Goal: Information Seeking & Learning: Learn about a topic

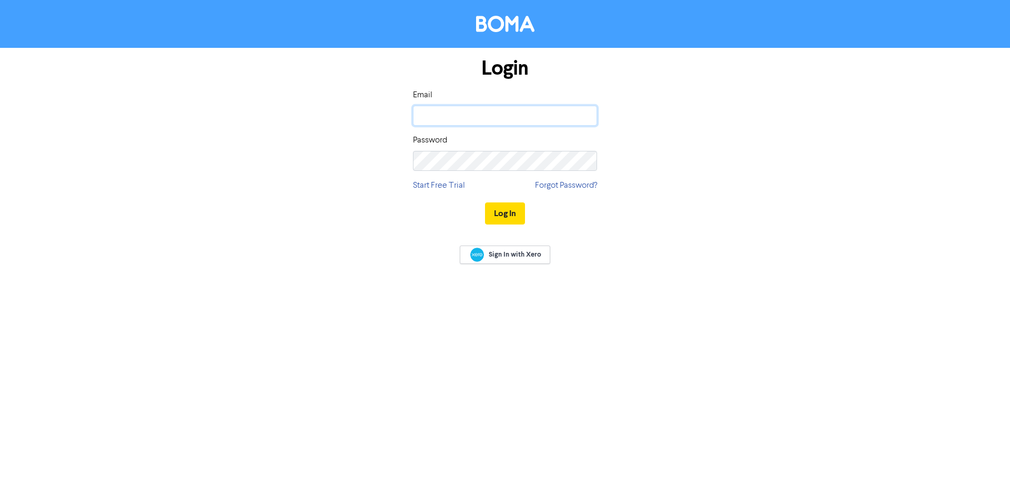
click at [485, 108] on input "email" at bounding box center [505, 116] width 184 height 20
type input "[EMAIL_ADDRESS][DOMAIN_NAME]"
click at [506, 211] on div "Login Email [EMAIL_ADDRESS][DOMAIN_NAME] Password Start Free Trial Forgot Passw…" at bounding box center [505, 239] width 1010 height 479
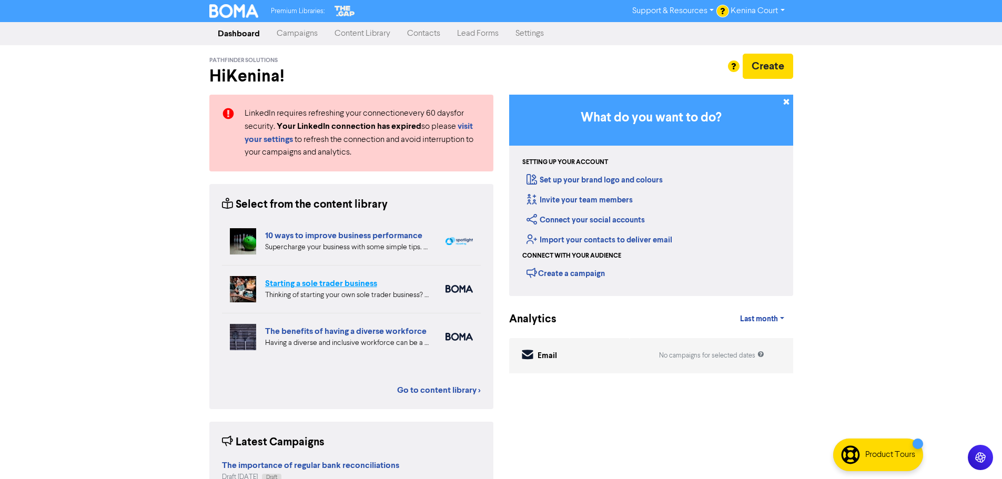
click at [335, 284] on link "Starting a sole trader business" at bounding box center [321, 283] width 112 height 11
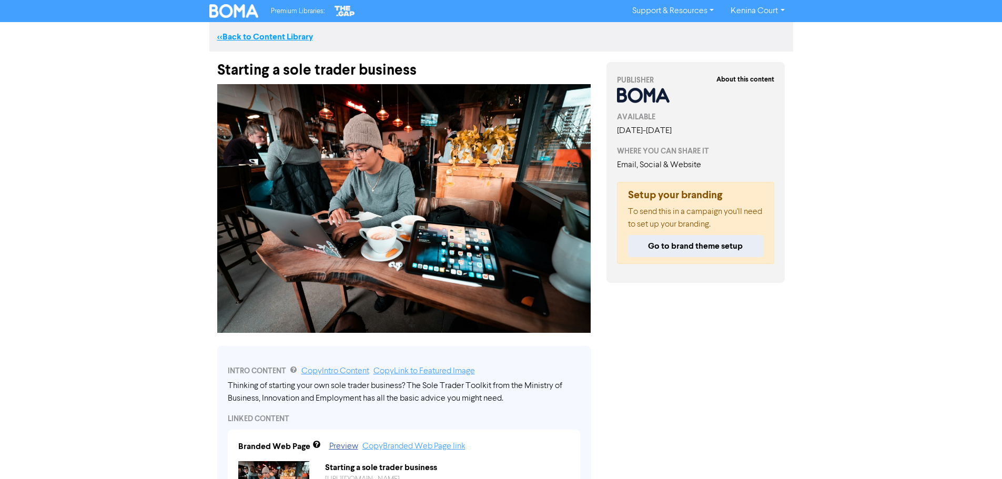
click at [270, 32] on link "<< Back to Content Library" at bounding box center [265, 37] width 96 height 11
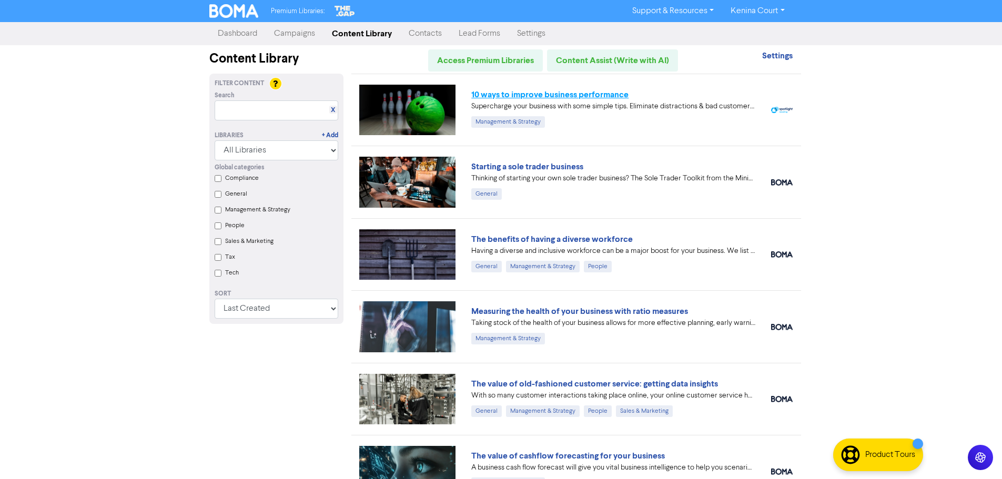
click at [573, 95] on link "10 ways to improve business performance" at bounding box center [549, 94] width 157 height 11
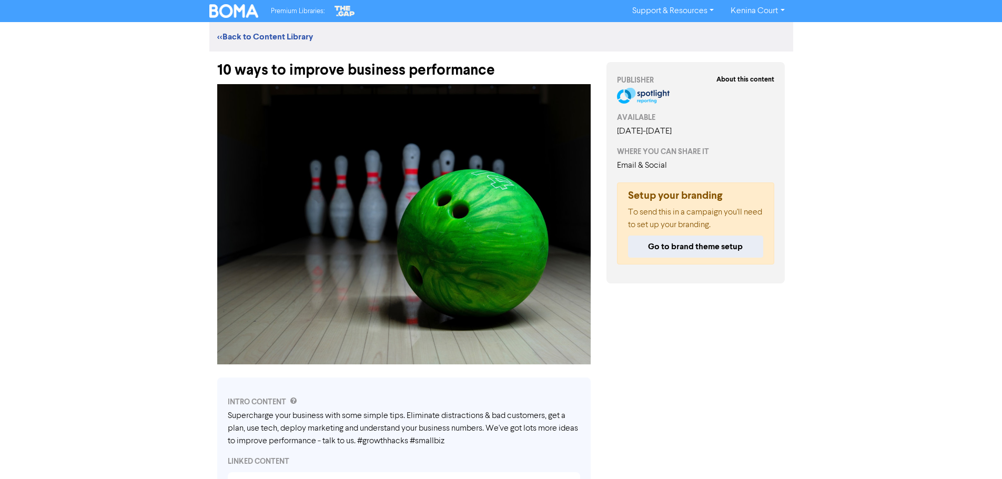
click at [503, 65] on div "10 ways to improve business performance" at bounding box center [403, 65] width 373 height 27
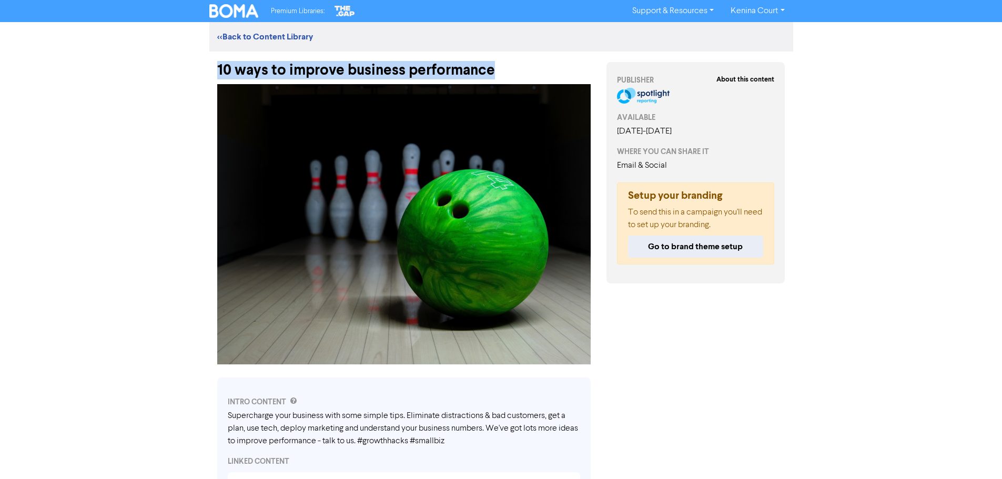
drag, startPoint x: 501, startPoint y: 69, endPoint x: 178, endPoint y: 68, distance: 322.4
click at [178, 68] on div "Premium Libraries: Support & Resources Video Tutorials FAQ & Guides Marketing E…" at bounding box center [501, 239] width 1002 height 479
copy div "10 ways to improve business performance"
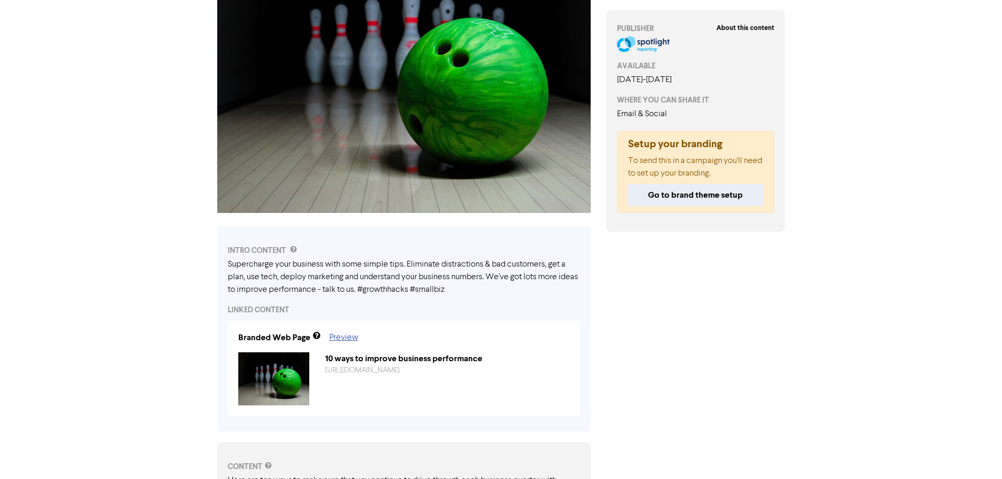
scroll to position [158, 0]
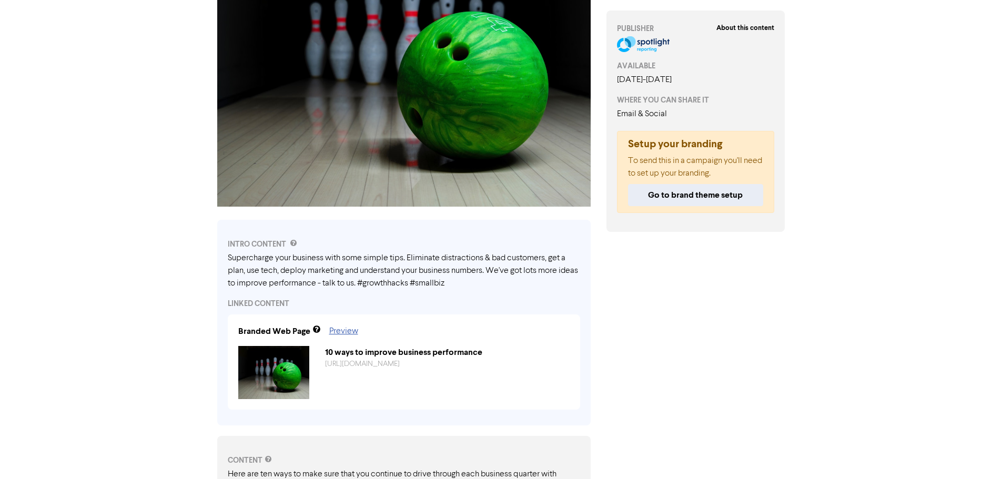
click at [374, 283] on div "Supercharge your business with some simple tips. Eliminate distractions & bad c…" at bounding box center [404, 271] width 352 height 38
click at [375, 284] on div "Supercharge your business with some simple tips. Eliminate distractions & bad c…" at bounding box center [404, 271] width 352 height 38
click at [454, 262] on div "Supercharge your business with some simple tips. Eliminate distractions & bad c…" at bounding box center [404, 271] width 352 height 38
drag, startPoint x: 487, startPoint y: 271, endPoint x: 377, endPoint y: 264, distance: 110.1
click at [386, 265] on div "Supercharge your business with some simple tips. Eliminate distractions & bad c…" at bounding box center [404, 271] width 352 height 38
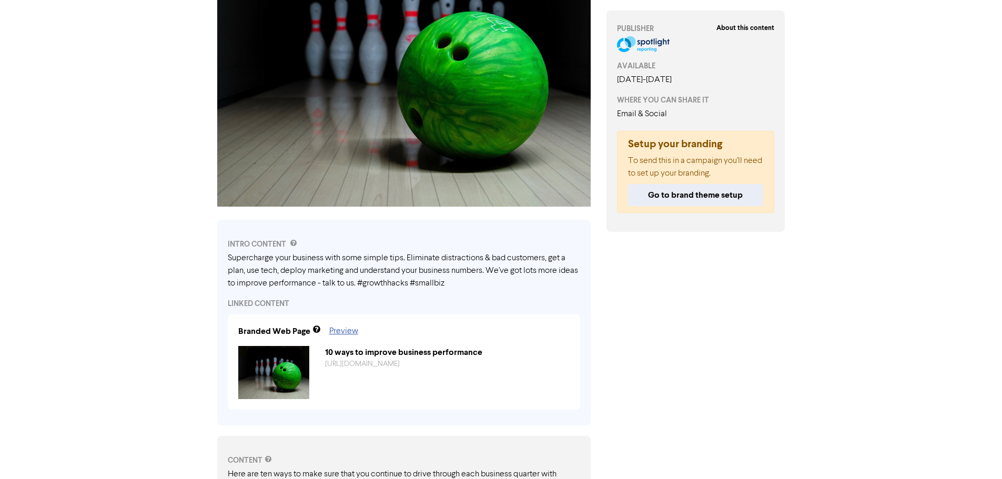
click at [267, 267] on div "Supercharge your business with some simple tips. Eliminate distractions & bad c…" at bounding box center [404, 271] width 352 height 38
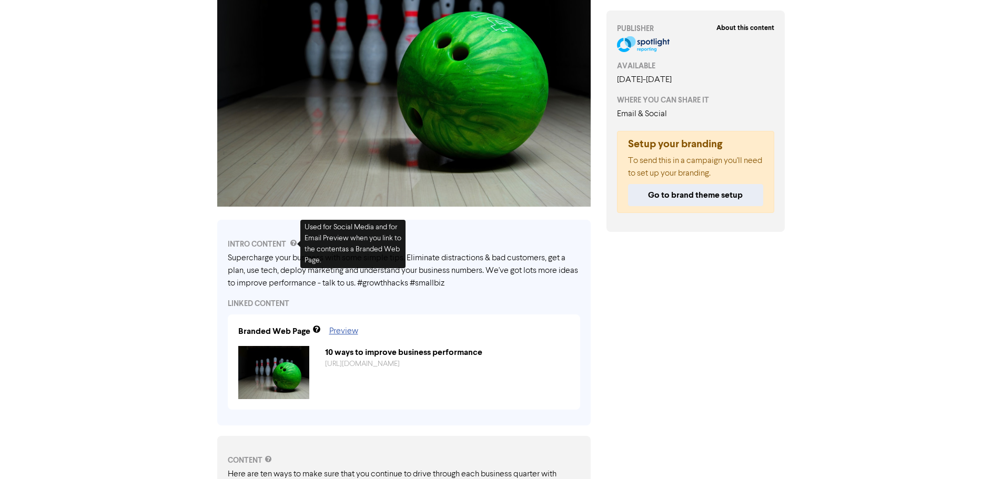
click at [300, 282] on div "Supercharge your business with some simple tips. Eliminate distractions & bad c…" at bounding box center [404, 271] width 352 height 38
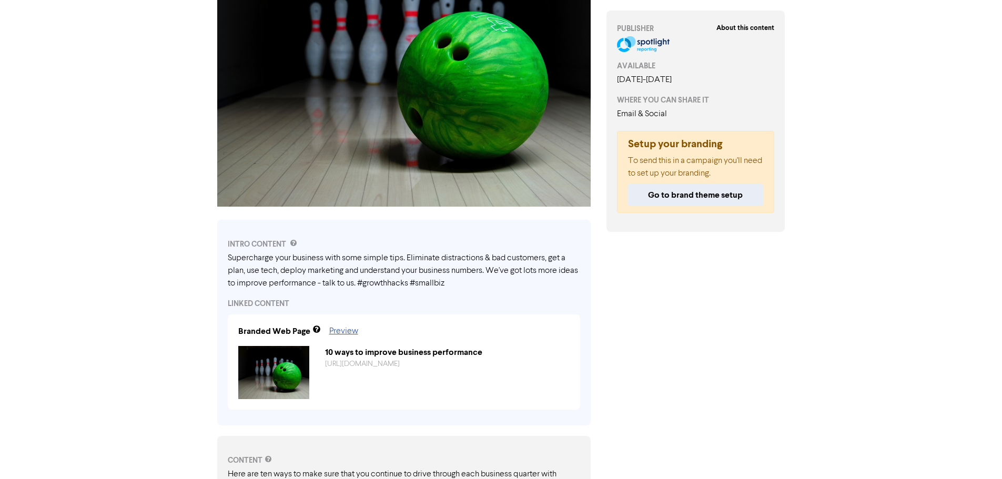
click at [228, 260] on div "Supercharge your business with some simple tips. Eliminate distractions & bad c…" at bounding box center [404, 271] width 352 height 38
drag, startPoint x: 228, startPoint y: 257, endPoint x: 372, endPoint y: 282, distance: 146.4
click at [372, 282] on div "Supercharge your business with some simple tips. Eliminate distractions & bad c…" at bounding box center [404, 271] width 352 height 38
click at [356, 288] on div "Supercharge your business with some simple tips. Eliminate distractions & bad c…" at bounding box center [404, 271] width 352 height 38
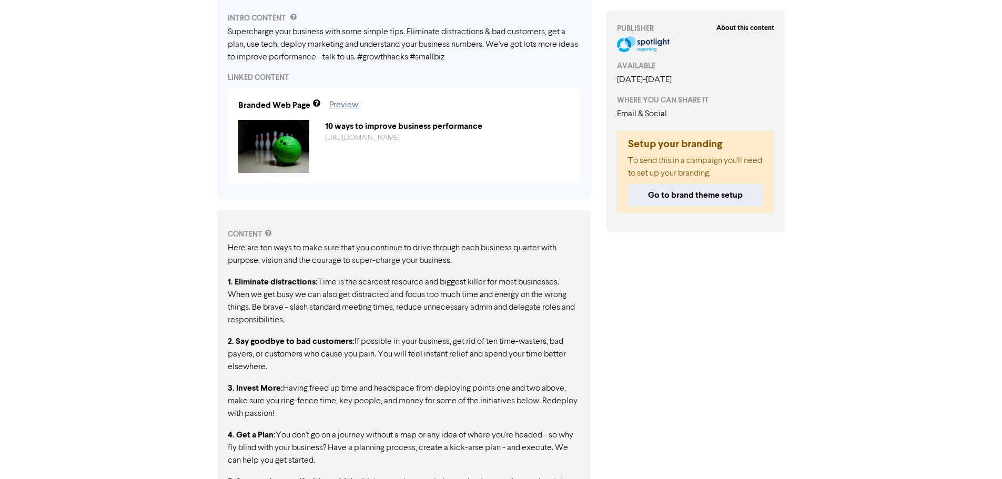
scroll to position [368, 0]
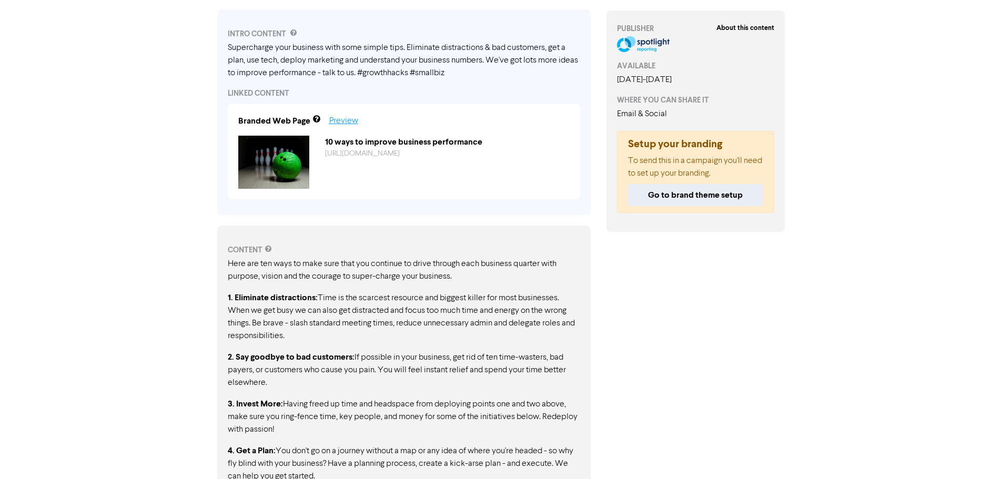
click at [344, 120] on link "Preview" at bounding box center [343, 121] width 29 height 8
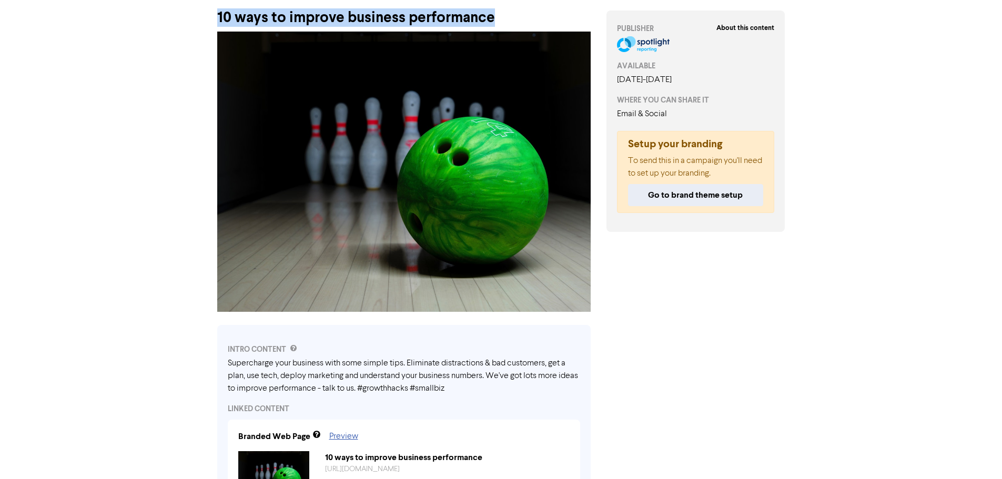
scroll to position [0, 0]
